Goal: Task Accomplishment & Management: Manage account settings

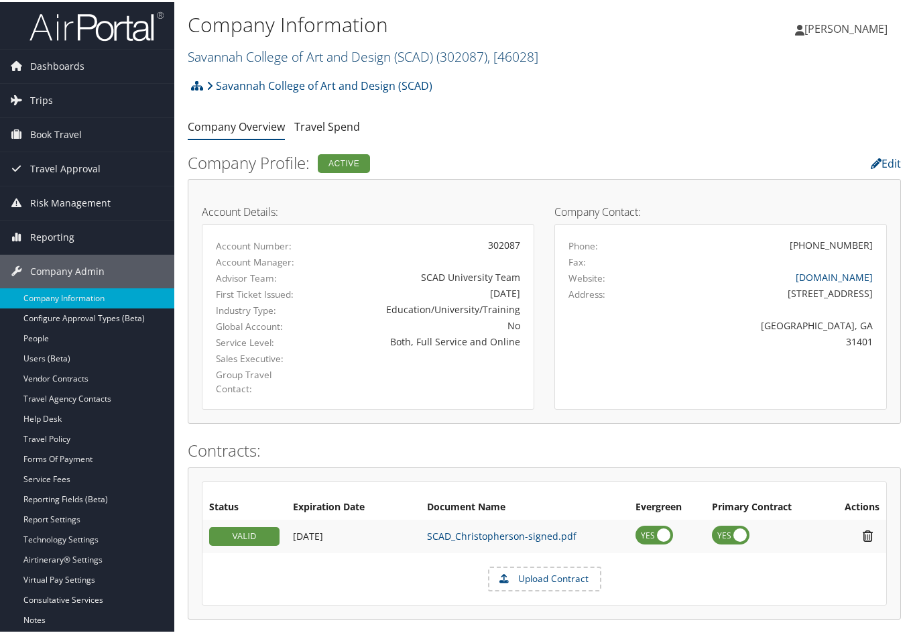
click at [250, 56] on link "Savannah College of Art and Design (SCAD) ( 302087 ) , [ 46028 ]" at bounding box center [363, 55] width 351 height 18
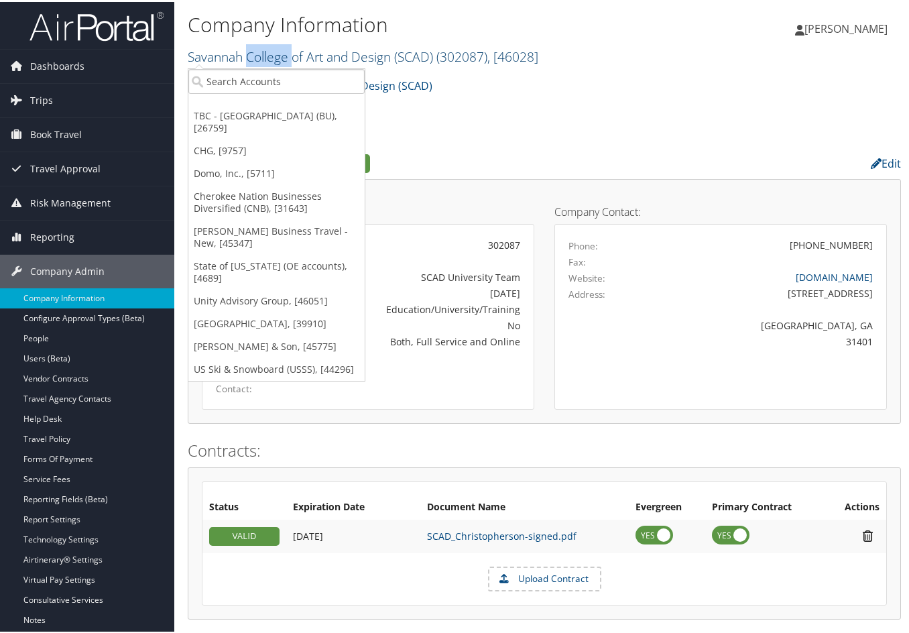
click at [250, 56] on link "Savannah College of Art and Design (SCAD) ( 302087 ) , [ 46028 ]" at bounding box center [363, 55] width 351 height 18
click at [243, 218] on link "[PERSON_NAME] Business Travel - New, [45347]" at bounding box center [276, 235] width 176 height 35
click at [243, 210] on h4 "Account Details:" at bounding box center [368, 209] width 333 height 11
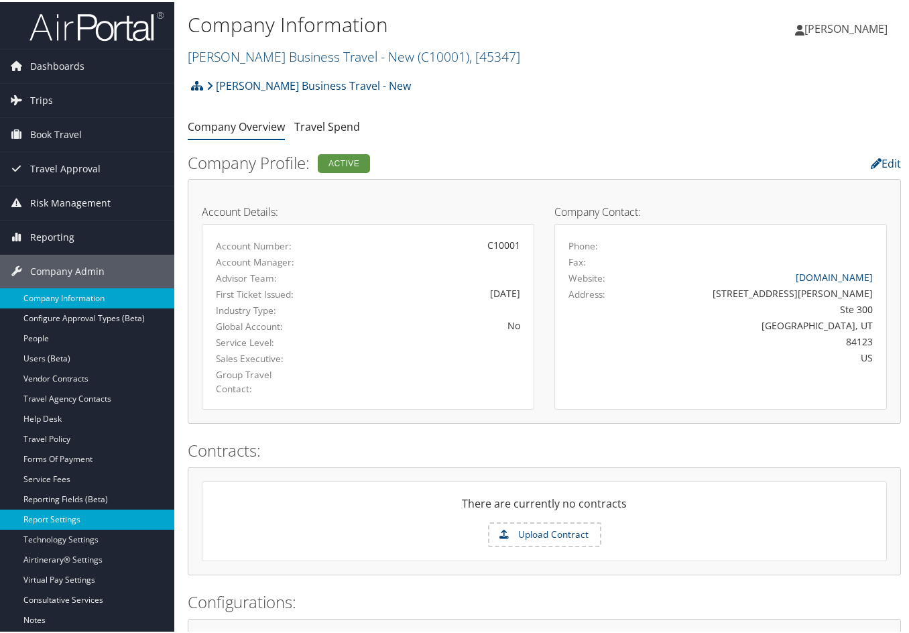
click at [56, 512] on link "Report Settings" at bounding box center [87, 517] width 174 height 20
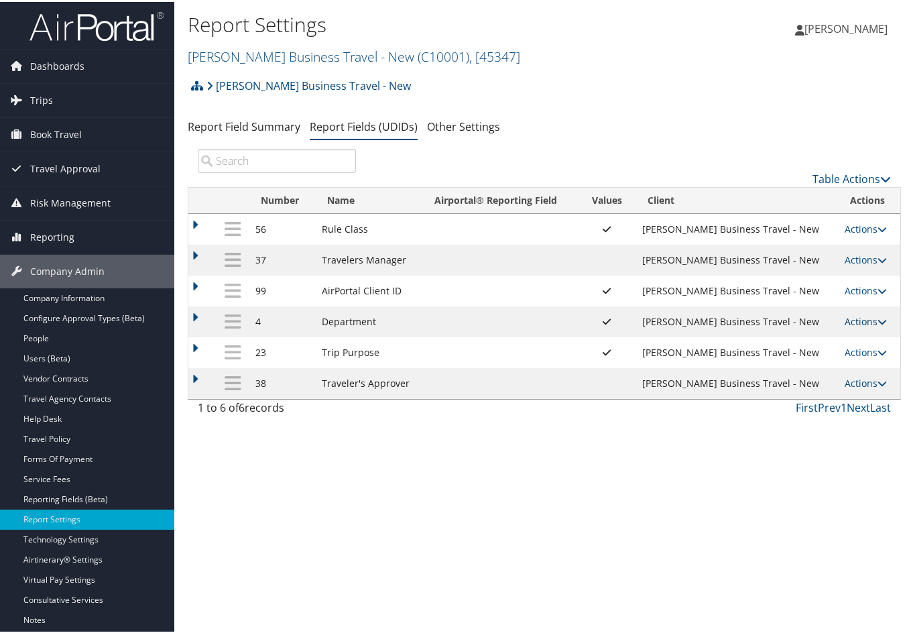
click at [878, 315] on icon at bounding box center [882, 319] width 9 height 9
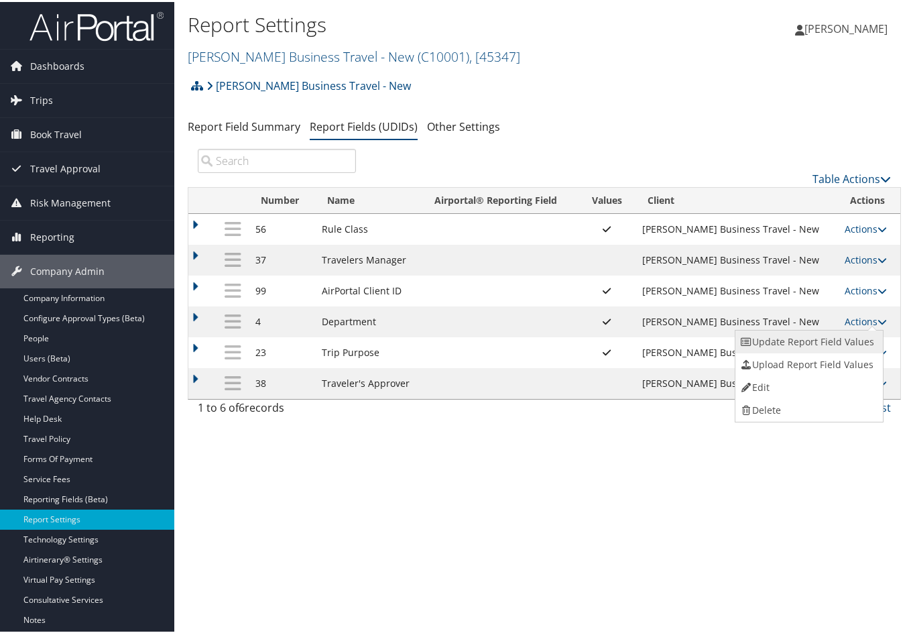
click at [851, 333] on link "Update Report Field Values" at bounding box center [807, 339] width 145 height 23
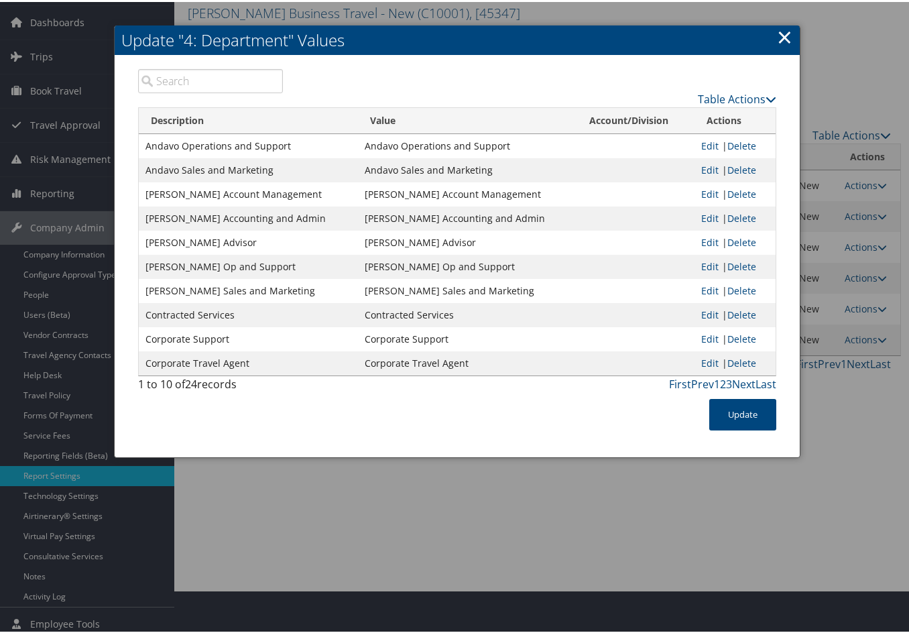
scroll to position [67, 0]
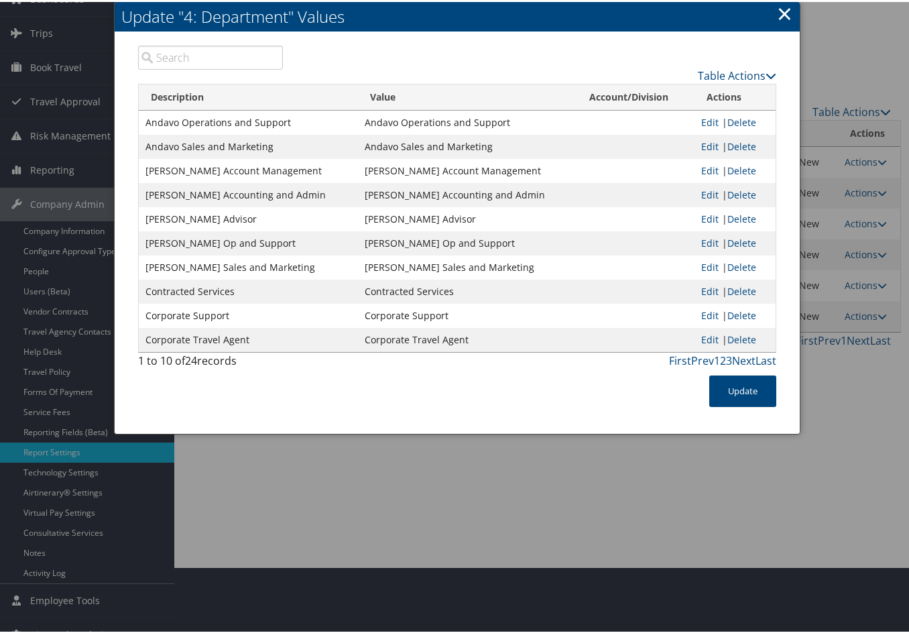
drag, startPoint x: 123, startPoint y: 71, endPoint x: 155, endPoint y: 66, distance: 32.0
click at [155, 66] on div "Table Actions Loading... Description Value Account/Division Actions Andavo Oper…" at bounding box center [457, 231] width 685 height 402
click at [759, 70] on link "Table Actions" at bounding box center [737, 73] width 78 height 15
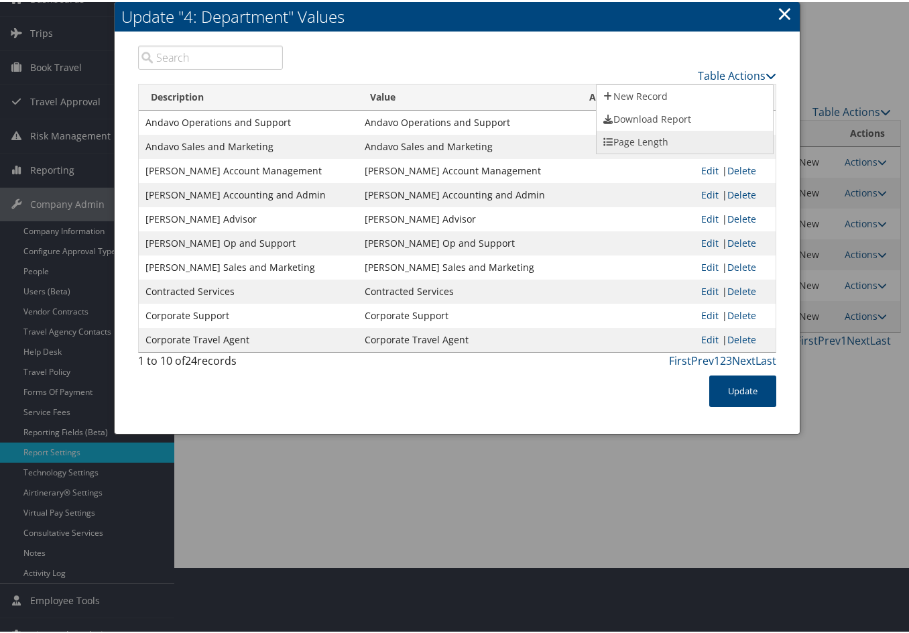
click at [667, 131] on link "Page Length" at bounding box center [685, 140] width 176 height 23
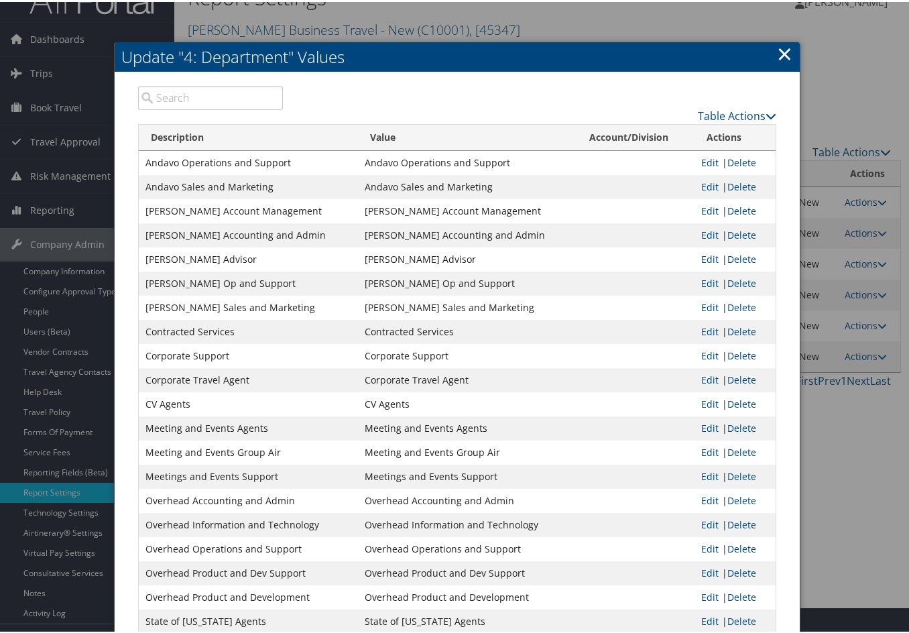
scroll to position [0, 0]
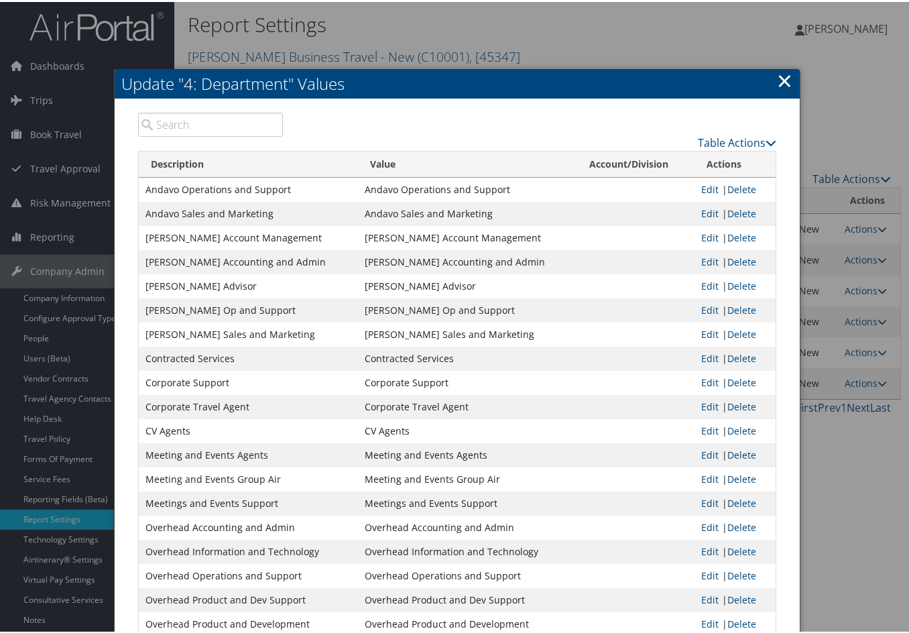
click at [788, 72] on link "×" at bounding box center [784, 78] width 15 height 27
click at [787, 72] on link "×" at bounding box center [784, 78] width 15 height 27
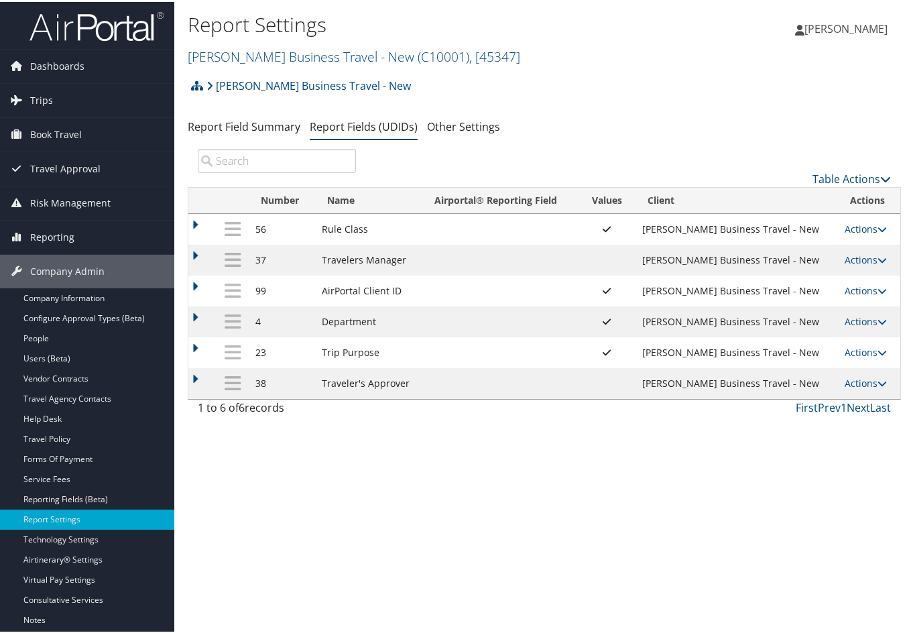
click at [853, 25] on span "[PERSON_NAME]" at bounding box center [845, 26] width 83 height 15
click at [845, 32] on span "[PERSON_NAME]" at bounding box center [845, 26] width 83 height 15
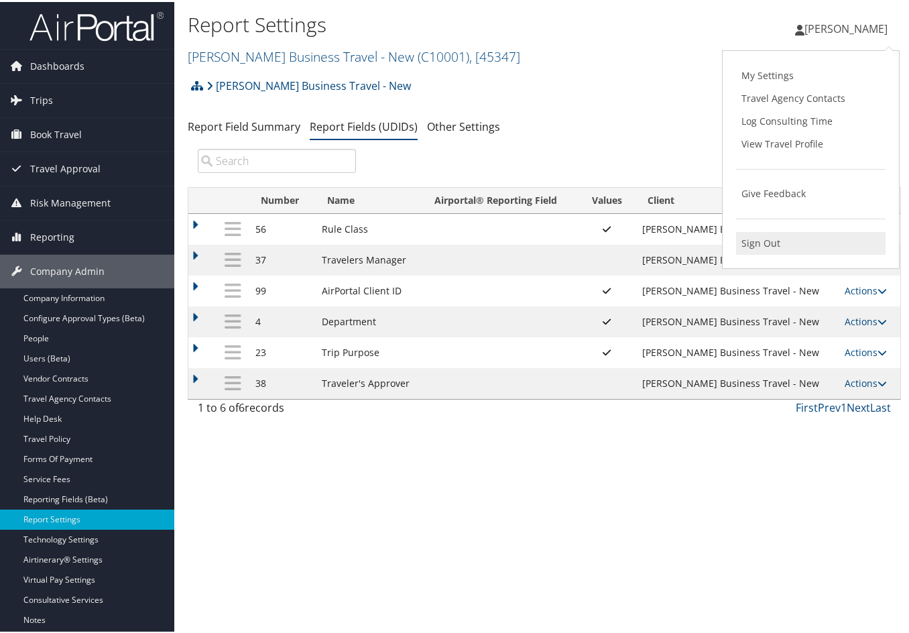
click at [810, 244] on link "Sign Out" at bounding box center [811, 241] width 150 height 23
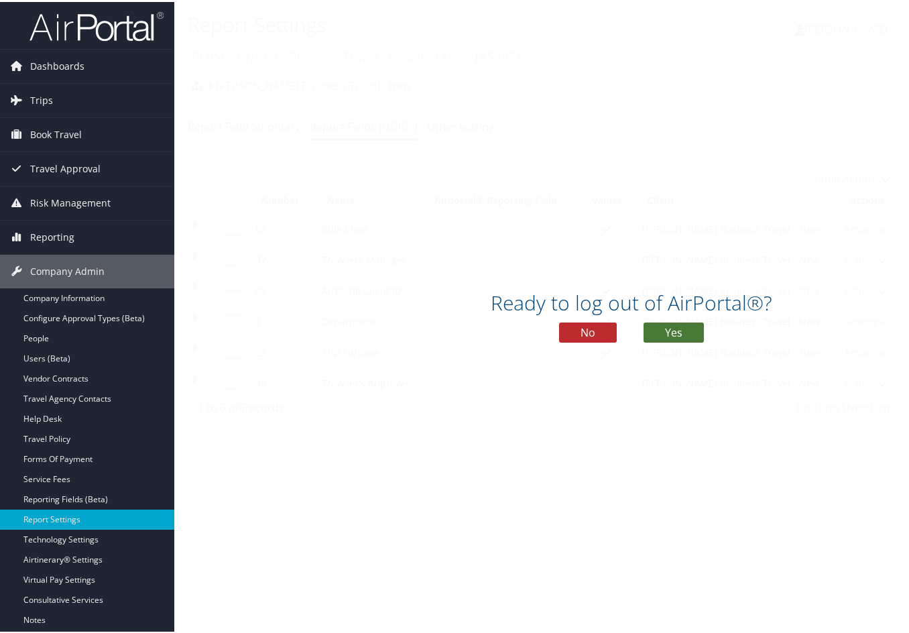
click at [670, 326] on button "Yes" at bounding box center [674, 330] width 60 height 20
